Goal: Task Accomplishment & Management: Complete application form

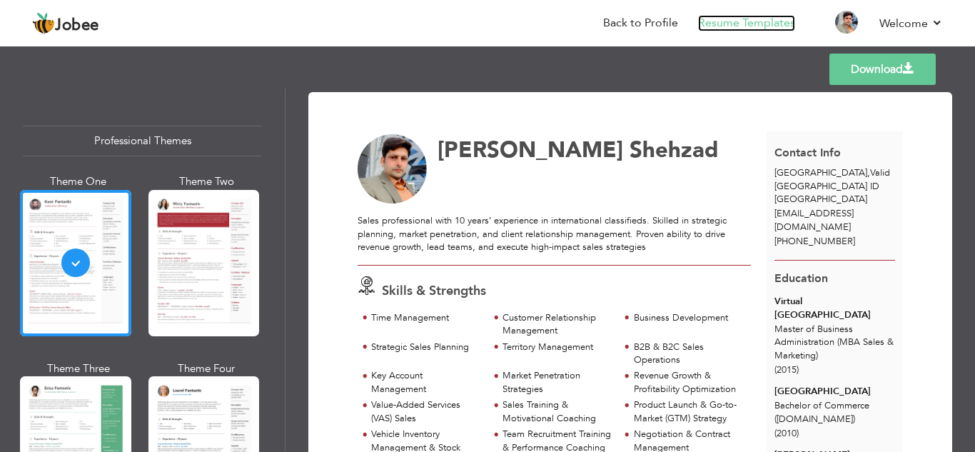
click at [754, 26] on link "Resume Templates" at bounding box center [746, 23] width 97 height 16
click at [658, 29] on link "Back to Profile" at bounding box center [640, 23] width 75 height 16
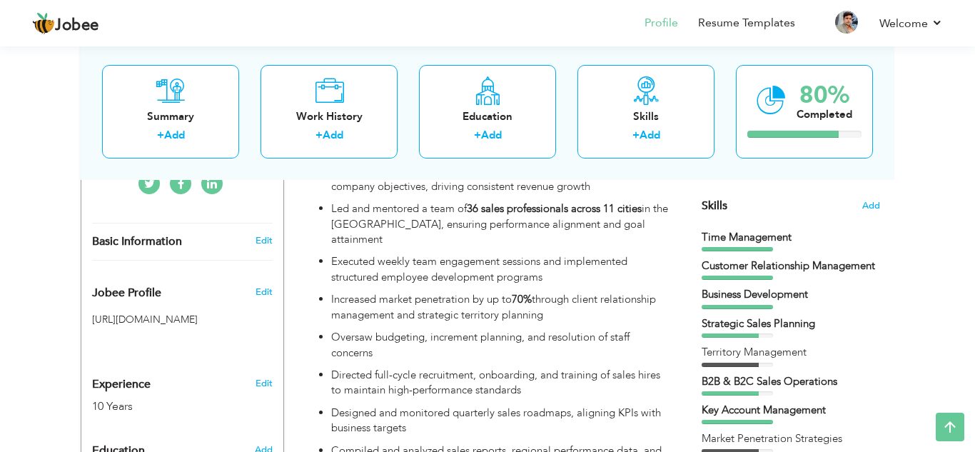
scroll to position [349, 0]
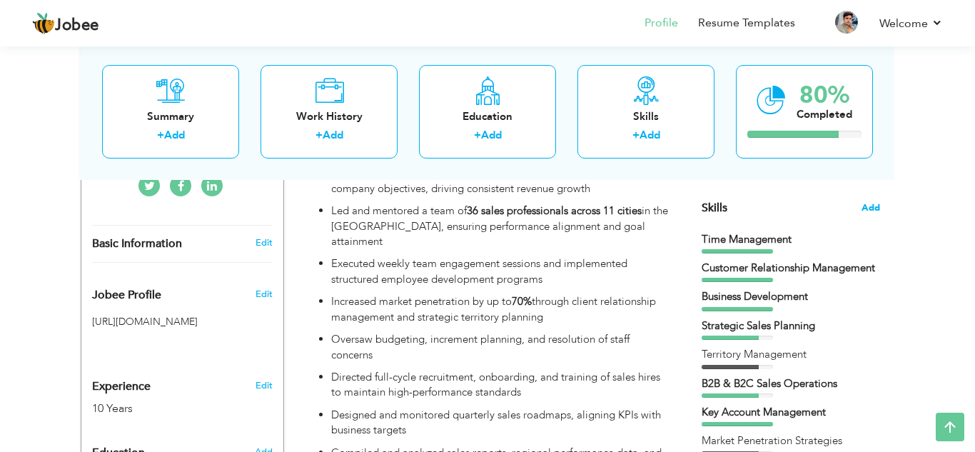
click at [875, 212] on span "Add" at bounding box center [870, 208] width 19 height 14
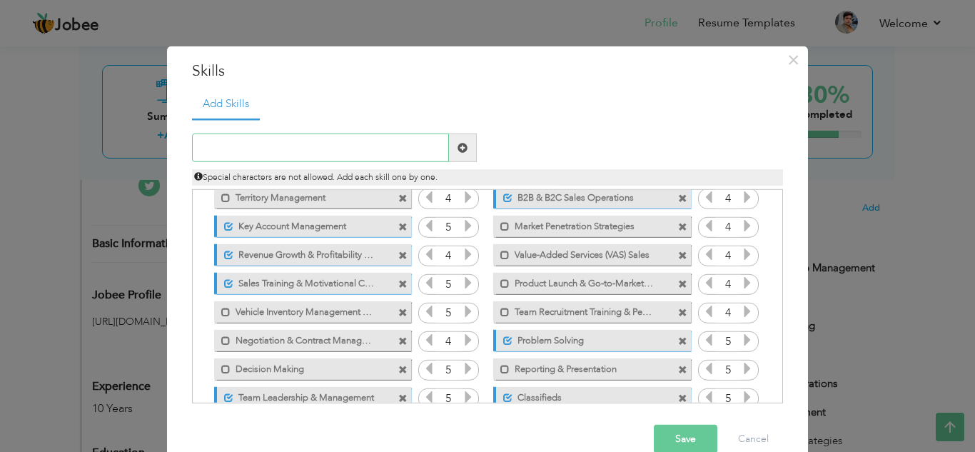
scroll to position [92, 0]
click at [682, 313] on span at bounding box center [682, 311] width 9 height 9
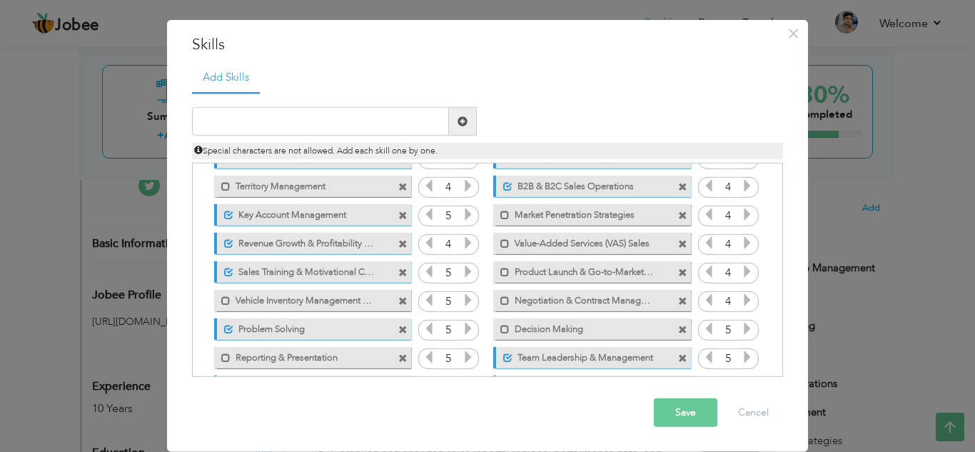
scroll to position [0, 0]
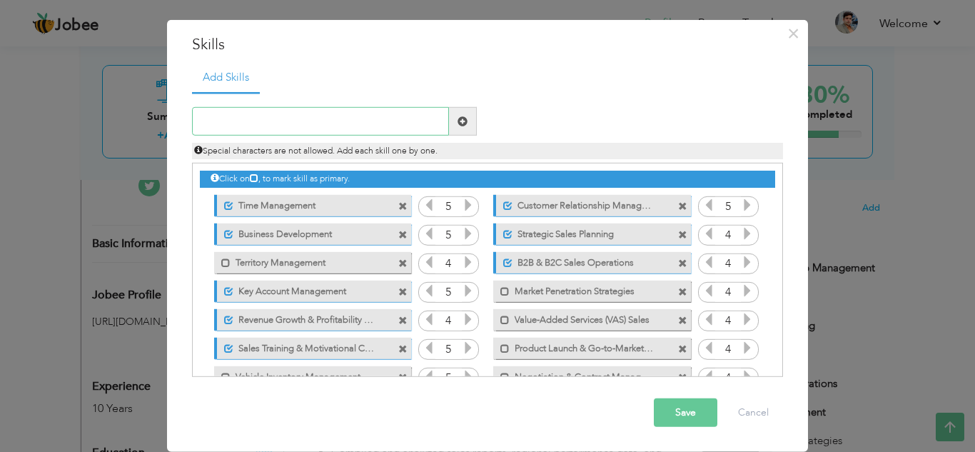
click at [381, 128] on input "text" at bounding box center [320, 121] width 257 height 29
type input "Auto Workshop"
click at [460, 121] on span at bounding box center [462, 121] width 10 height 10
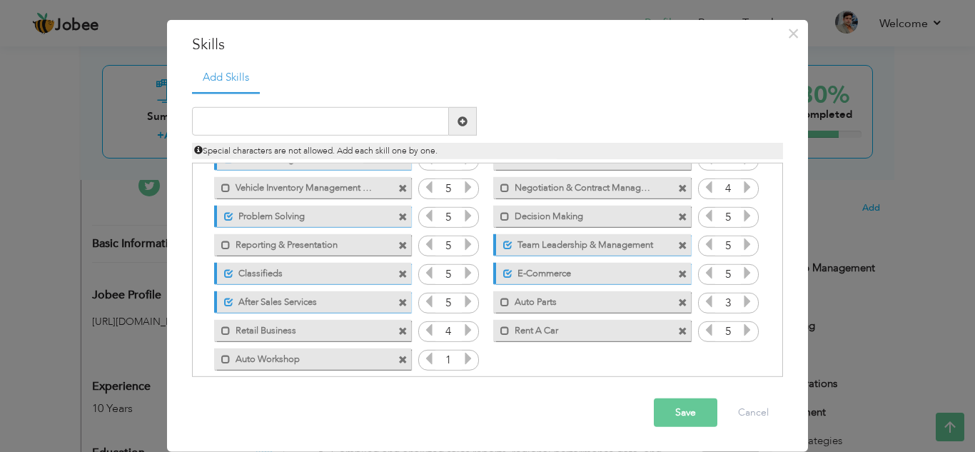
scroll to position [203, 0]
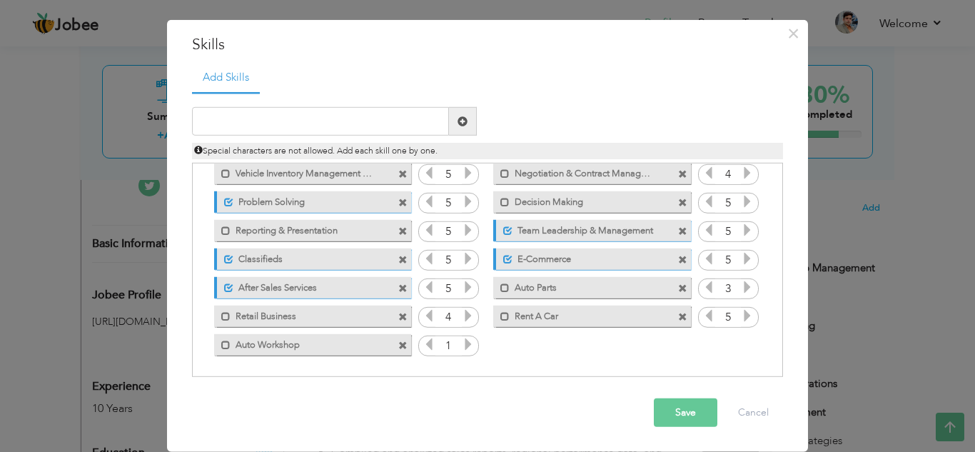
click at [465, 342] on icon at bounding box center [468, 344] width 13 height 13
click at [227, 345] on span at bounding box center [225, 344] width 9 height 9
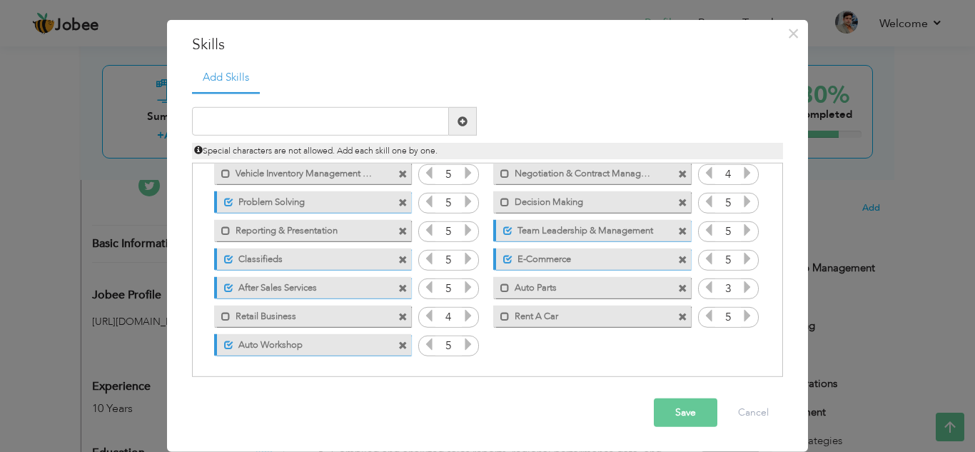
click at [689, 406] on button "Save" at bounding box center [686, 412] width 64 height 29
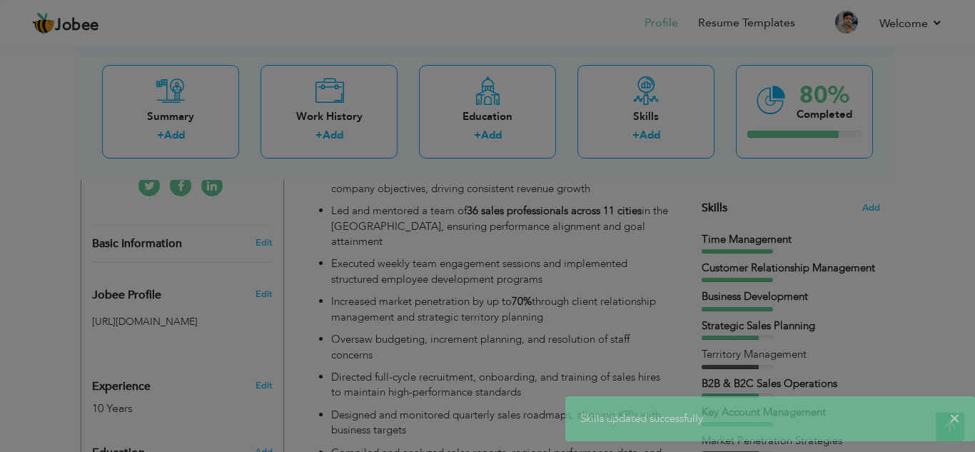
scroll to position [0, 0]
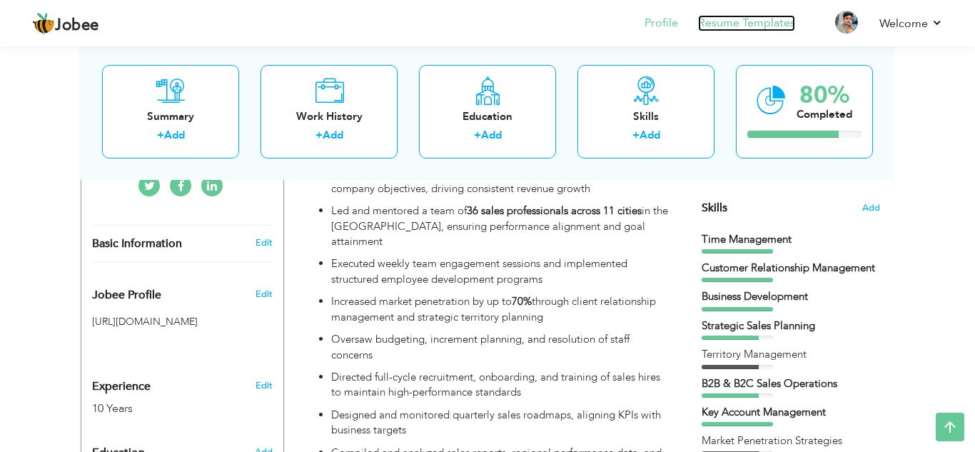
click at [735, 16] on link "Resume Templates" at bounding box center [746, 23] width 97 height 16
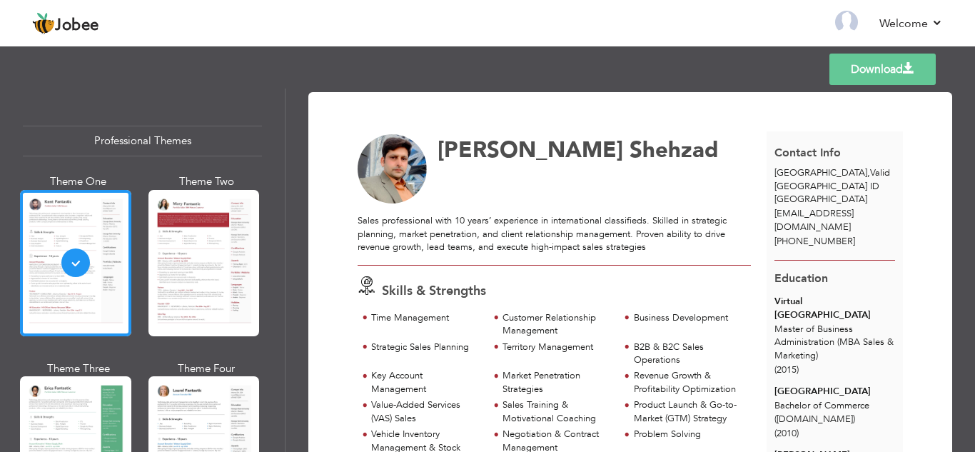
click at [868, 67] on link "Download" at bounding box center [882, 69] width 106 height 31
